Goal: Task Accomplishment & Management: Use online tool/utility

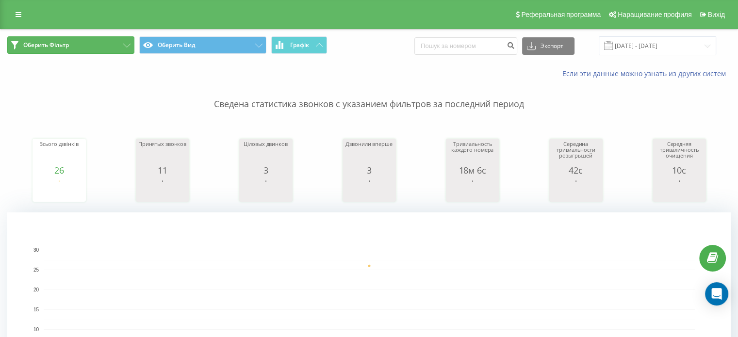
click at [101, 49] on button "Оберить Фільтр" at bounding box center [70, 44] width 127 height 17
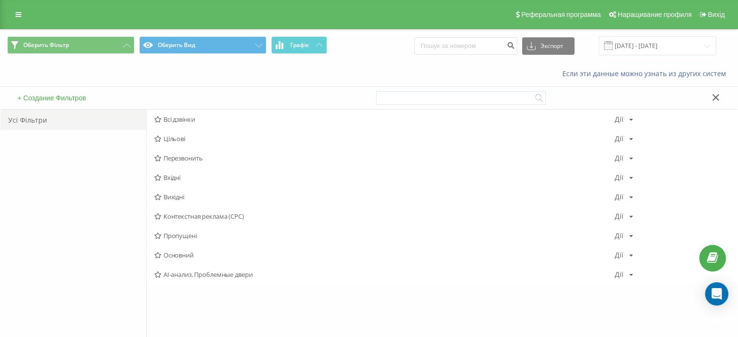
click at [176, 178] on font "Вхідні" at bounding box center [171, 177] width 17 height 9
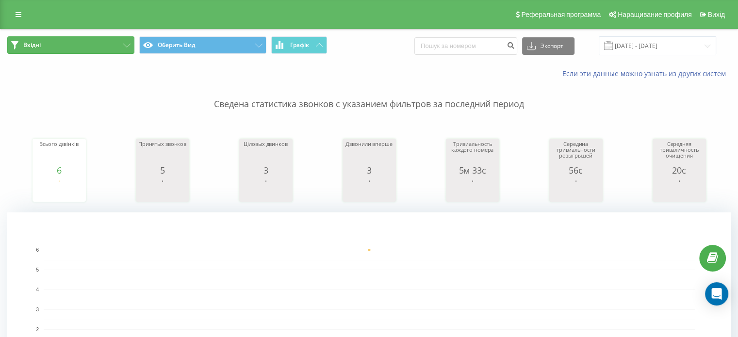
click at [46, 52] on button "Вхідні" at bounding box center [70, 44] width 127 height 17
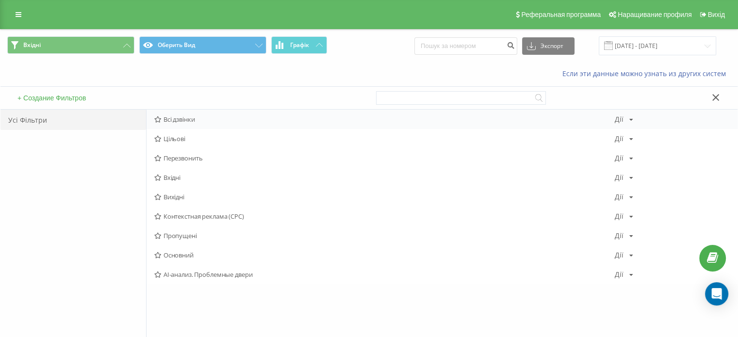
click at [165, 116] on font "Всі дзвінки" at bounding box center [179, 119] width 32 height 9
